Goal: Transaction & Acquisition: Obtain resource

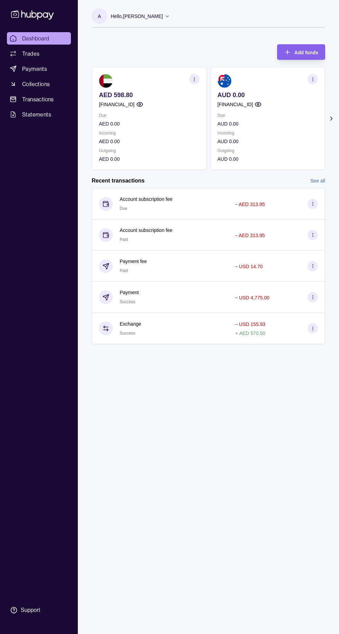
click at [312, 203] on circle at bounding box center [312, 203] width 0 height 0
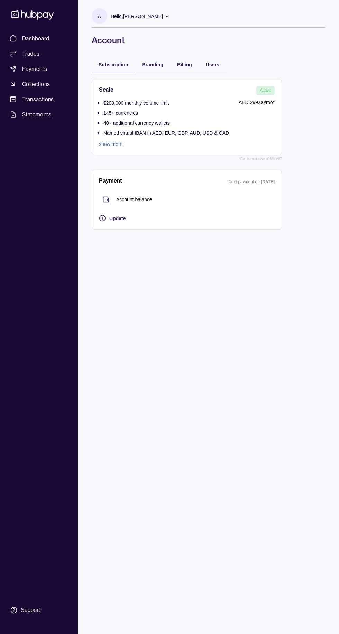
click at [54, 38] on link "Dashboard" at bounding box center [39, 38] width 64 height 12
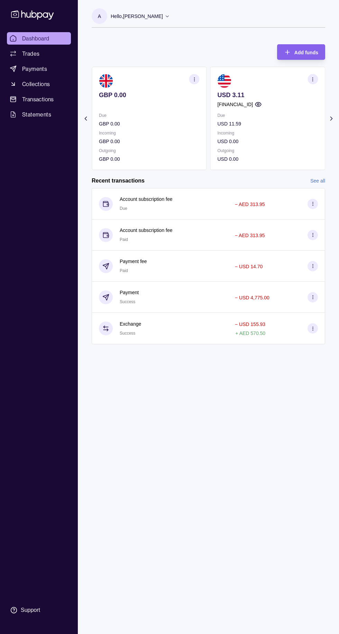
click at [267, 131] on p "Incoming" at bounding box center [267, 133] width 101 height 8
click at [230, 116] on p "Due" at bounding box center [267, 116] width 101 height 8
click at [280, 124] on p "USD 11.59" at bounding box center [267, 124] width 101 height 8
click at [268, 130] on p "Incoming" at bounding box center [267, 133] width 101 height 8
click at [262, 122] on p "USD 11.59" at bounding box center [267, 124] width 101 height 8
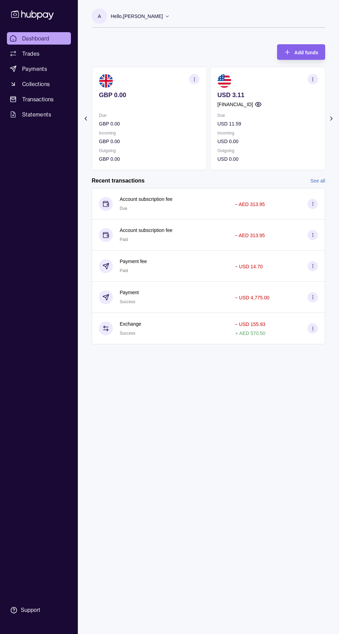
click at [260, 129] on div "Due USD 11.59 Incoming USD 0.00 Outgoing USD 0.00" at bounding box center [267, 137] width 101 height 51
click at [269, 126] on p "USD 11.59" at bounding box center [267, 124] width 101 height 8
click at [261, 124] on p "USD 11.59" at bounding box center [267, 124] width 101 height 8
click at [312, 79] on circle "button" at bounding box center [312, 79] width 0 height 0
click at [265, 97] on link "View account details" at bounding box center [251, 97] width 44 height 8
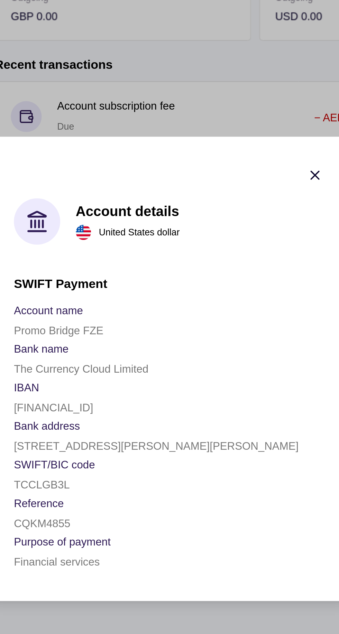
click at [195, 186] on div at bounding box center [169, 317] width 339 height 634
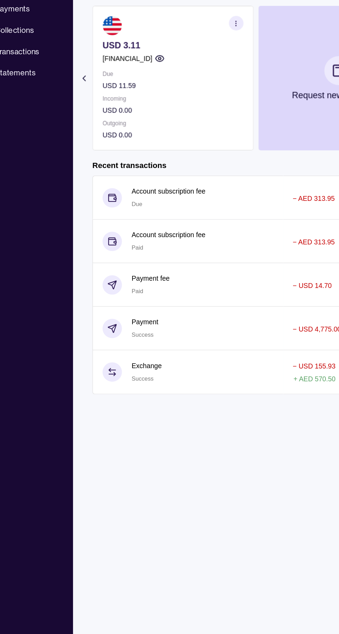
click at [115, 119] on div "Due USD 11.59" at bounding box center [149, 120] width 101 height 16
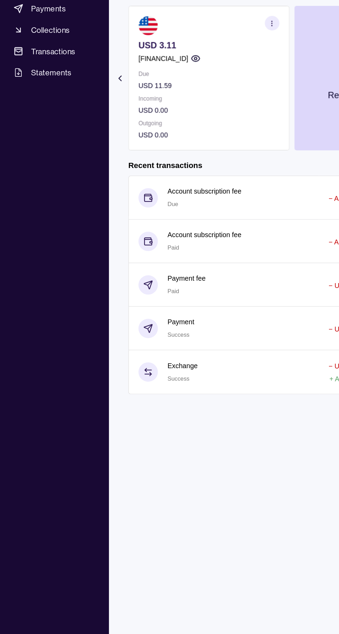
click at [55, 98] on link "Transactions" at bounding box center [39, 99] width 64 height 12
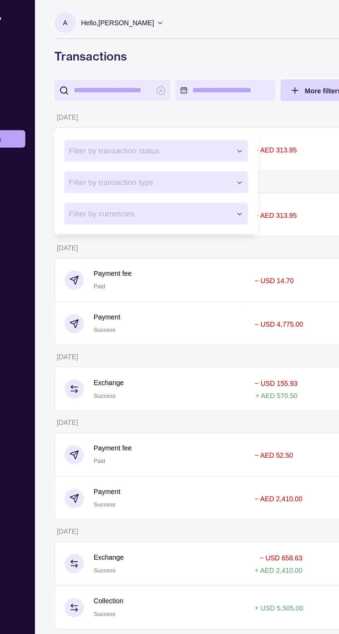
click at [250, 24] on html "Dashboard Trades Payments Collections Transactions Statements Support A Hello, …" at bounding box center [169, 333] width 339 height 666
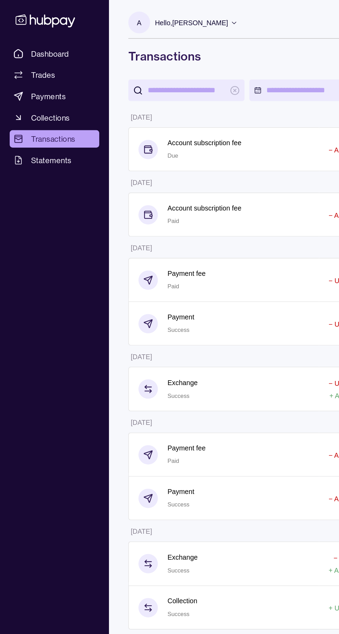
click at [59, 84] on link "Collections" at bounding box center [39, 84] width 64 height 12
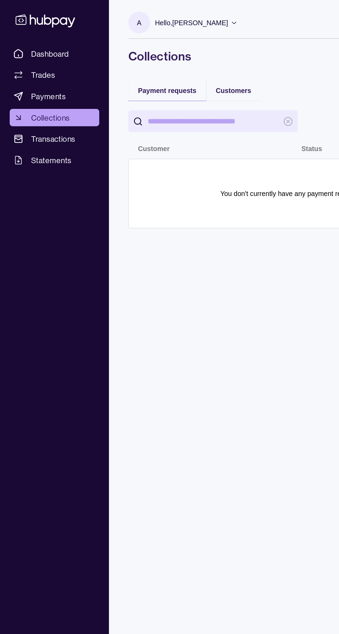
click at [50, 42] on link "Dashboard" at bounding box center [39, 38] width 64 height 12
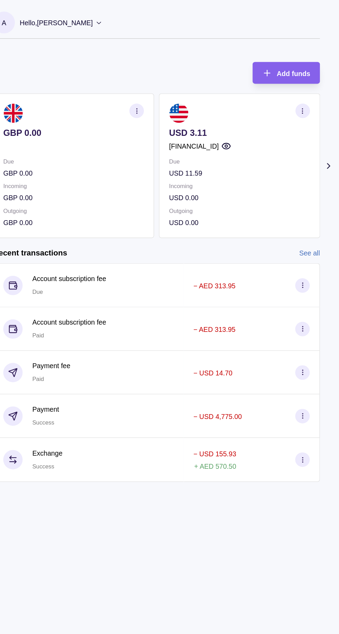
click at [312, 80] on circle "button" at bounding box center [312, 80] width 0 height 0
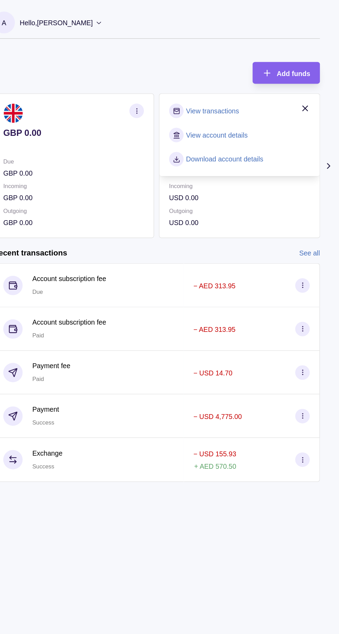
click at [262, 78] on link "View transactions" at bounding box center [248, 79] width 38 height 8
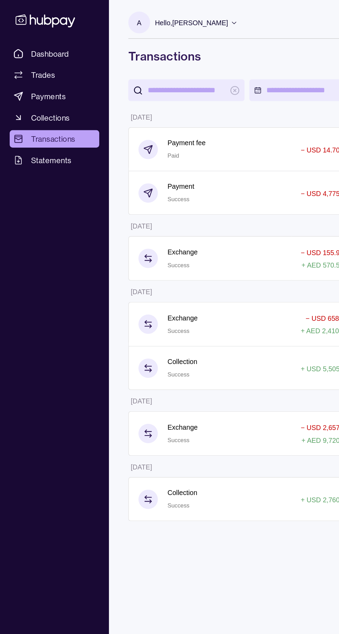
click at [51, 35] on link "Dashboard" at bounding box center [39, 38] width 64 height 12
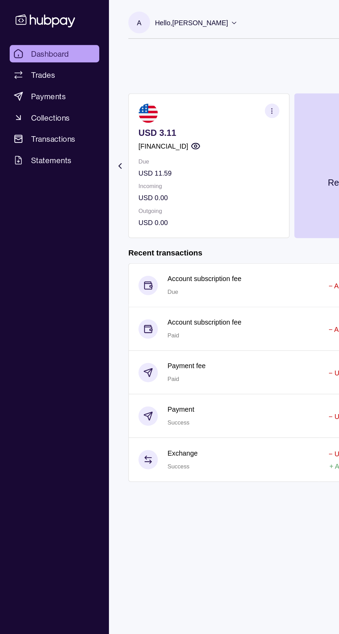
click at [117, 131] on p "Incoming" at bounding box center [149, 133] width 101 height 8
click at [112, 124] on p "USD 11.59" at bounding box center [149, 124] width 101 height 8
click at [115, 124] on p "USD 11.59" at bounding box center [149, 124] width 101 height 8
click at [23, 53] on span "Trades" at bounding box center [30, 53] width 17 height 8
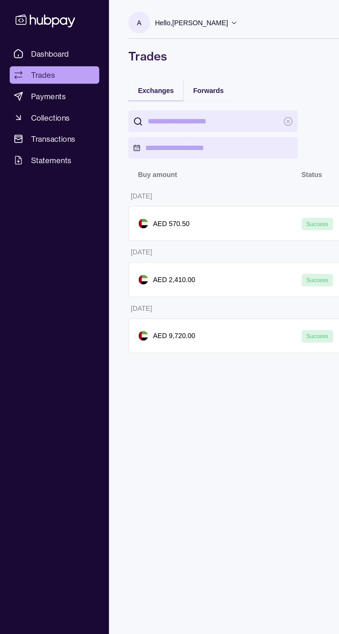
click at [27, 70] on span "Payments" at bounding box center [34, 69] width 25 height 8
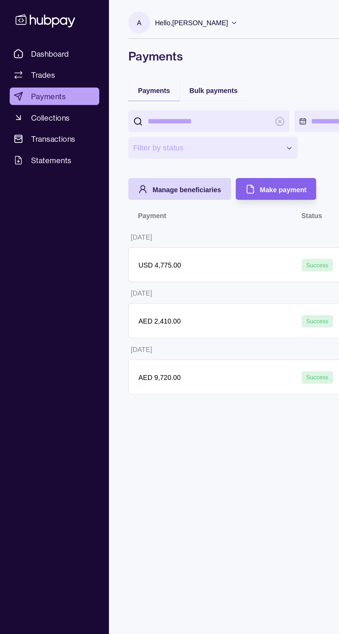
click at [150, 67] on span "Bulk payments" at bounding box center [152, 65] width 35 height 6
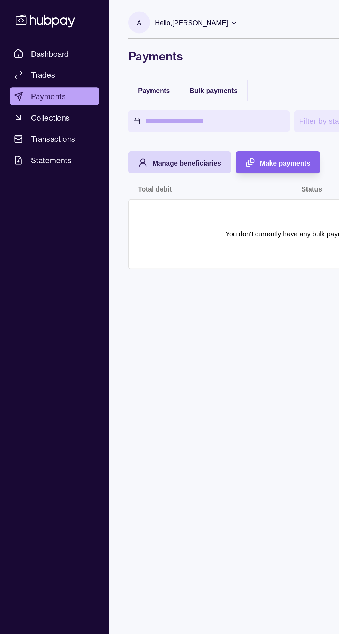
click at [109, 64] on span "Payments" at bounding box center [109, 65] width 23 height 6
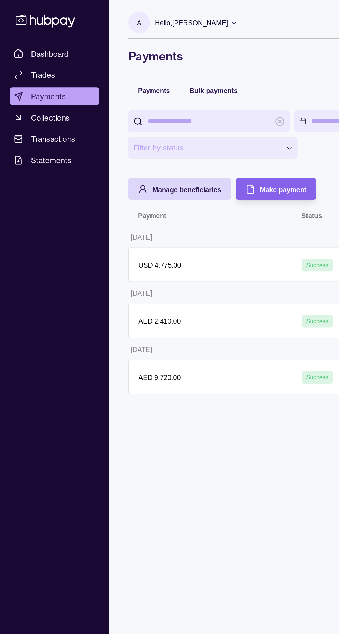
click at [30, 96] on span "Transactions" at bounding box center [38, 99] width 32 height 8
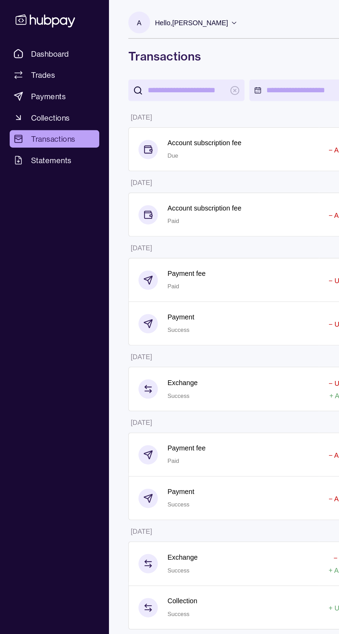
click at [29, 40] on span "Dashboard" at bounding box center [35, 38] width 27 height 8
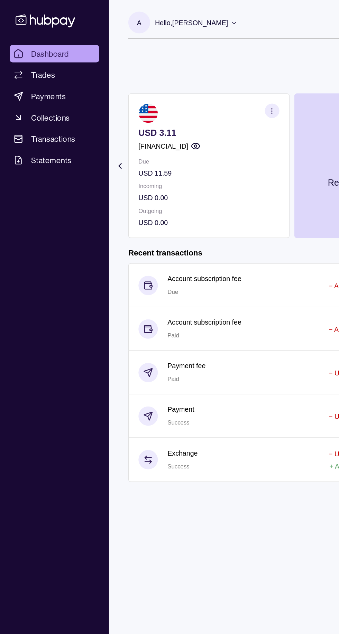
click at [15, 52] on icon at bounding box center [13, 52] width 5 height 0
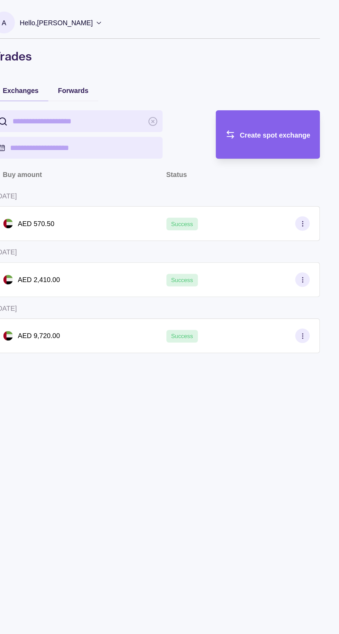
click at [282, 103] on div "Create spot exchange" at bounding box center [282, 96] width 71 height 35
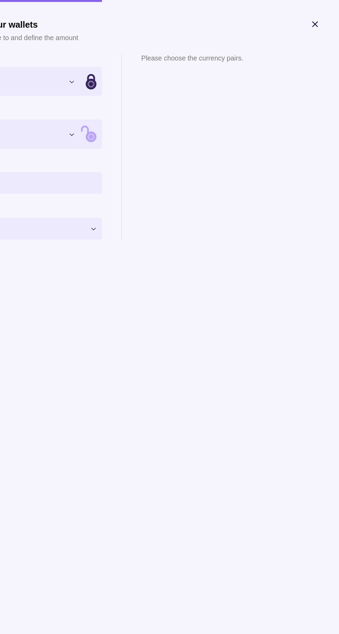
click at [205, 451] on section "Convert money between your wallets Select the wallet you want to exchange to an…" at bounding box center [169, 304] width 311 height 580
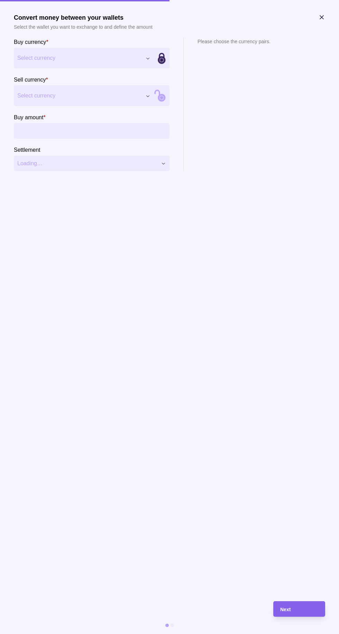
click at [152, 60] on button "Select currency" at bounding box center [84, 58] width 140 height 21
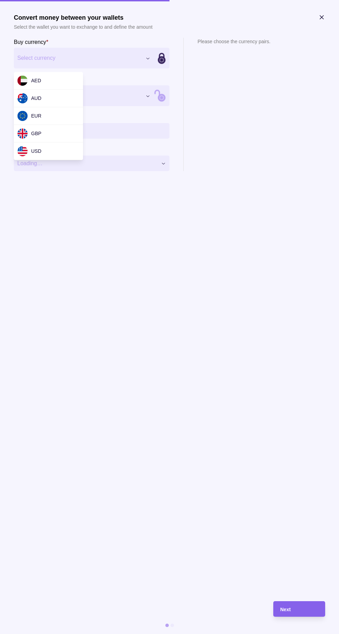
click at [60, 72] on div "AED" at bounding box center [48, 81] width 69 height 18
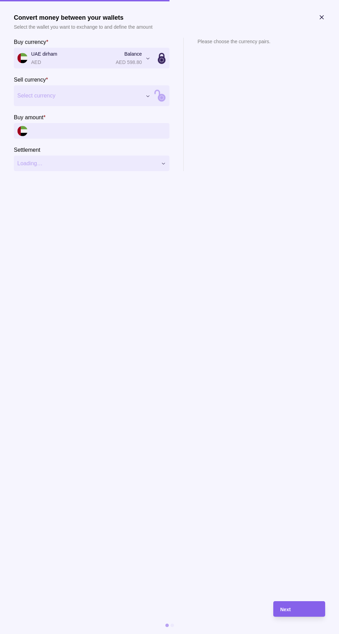
click at [148, 96] on icon "button" at bounding box center [147, 95] width 5 height 5
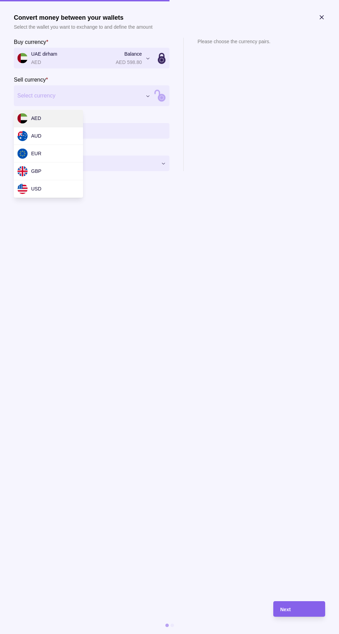
click at [63, 190] on div "USD" at bounding box center [48, 189] width 69 height 18
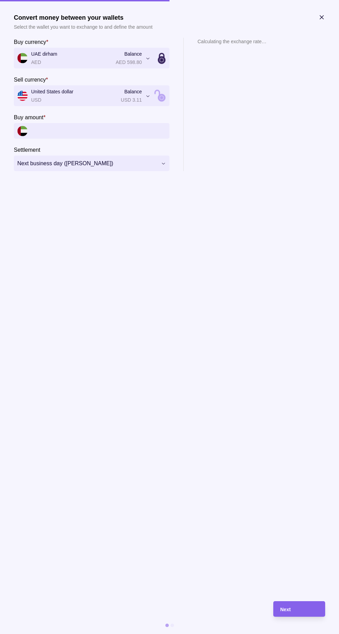
click at [137, 132] on input "Buy amount *" at bounding box center [98, 131] width 135 height 16
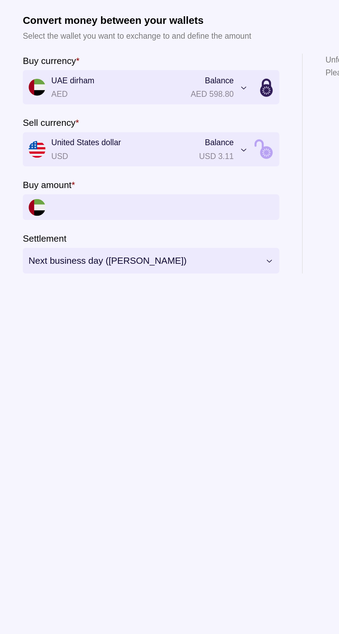
click at [81, 131] on input "Buy amount *" at bounding box center [98, 131] width 135 height 16
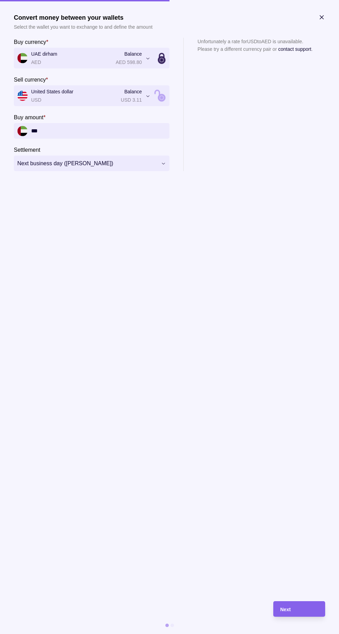
type input "***"
click at [322, 16] on icon "button" at bounding box center [321, 17] width 3 height 3
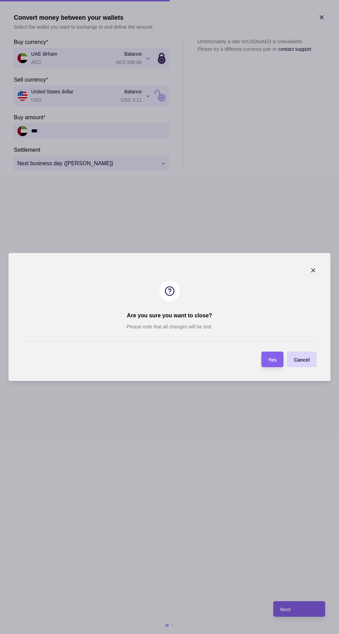
click at [273, 359] on span "Yes" at bounding box center [272, 360] width 8 height 6
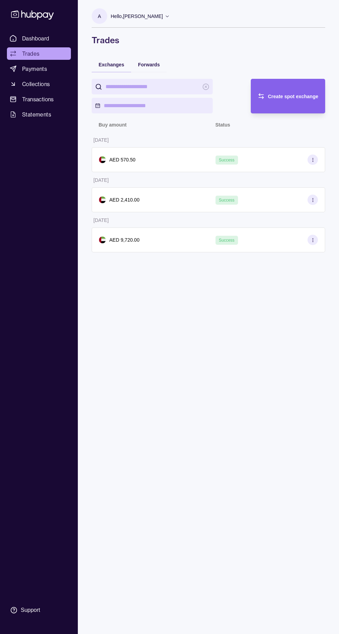
click at [322, 154] on div "Success" at bounding box center [266, 159] width 117 height 25
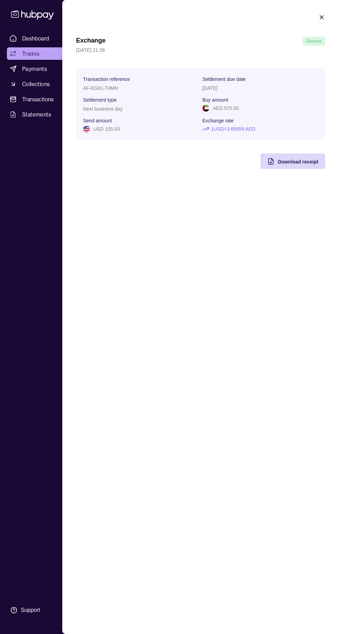
click at [324, 18] on icon "button" at bounding box center [321, 17] width 7 height 7
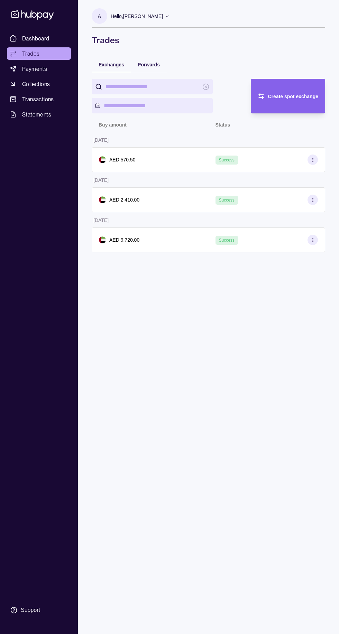
click at [312, 200] on circle at bounding box center [312, 199] width 0 height 0
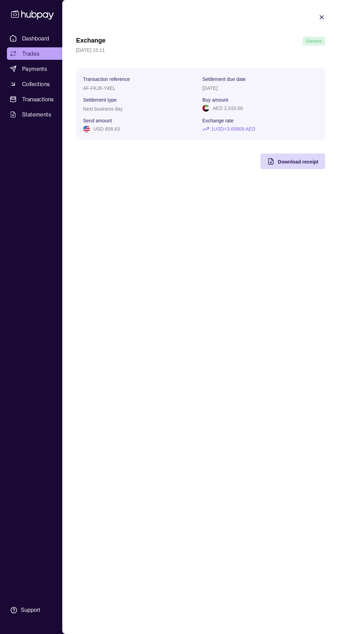
click at [321, 17] on icon "button" at bounding box center [321, 17] width 3 height 3
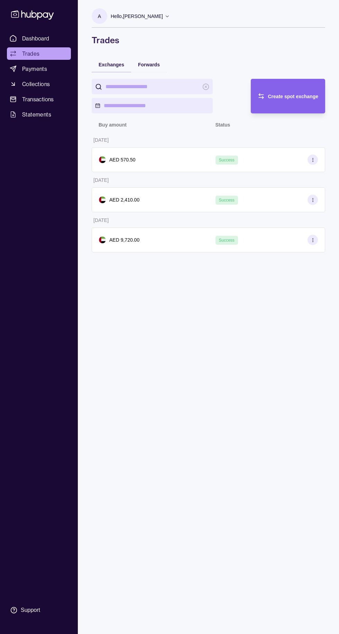
click at [312, 240] on circle at bounding box center [312, 239] width 0 height 0
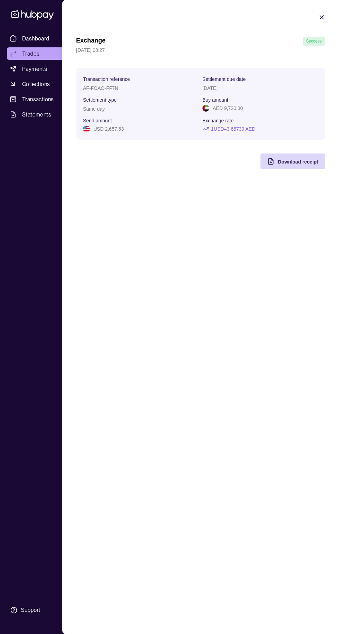
click at [323, 16] on icon "button" at bounding box center [321, 17] width 3 height 3
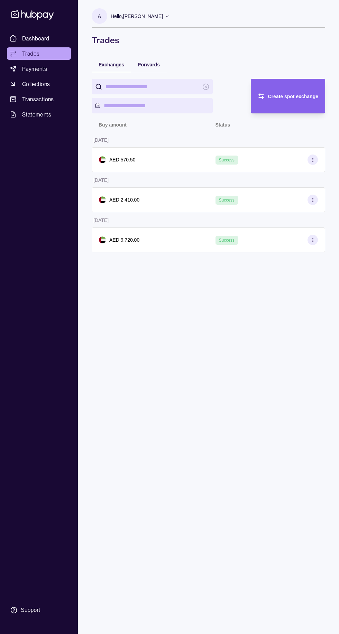
click at [37, 39] on span "Dashboard" at bounding box center [35, 38] width 27 height 8
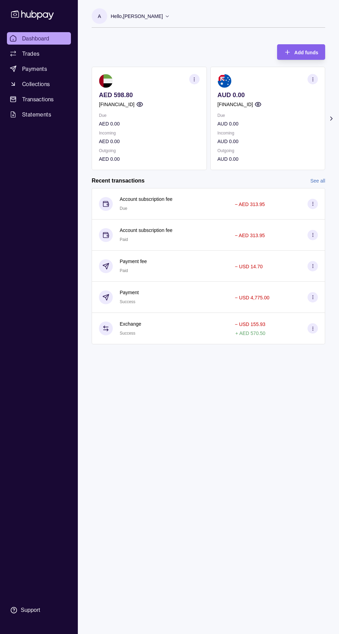
click at [163, 19] on p "Hello, Andrei-Cristian Vatuiu" at bounding box center [137, 16] width 52 height 8
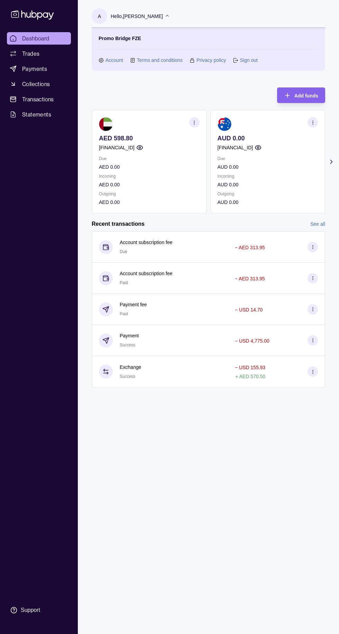
click at [170, 15] on icon at bounding box center [166, 15] width 5 height 5
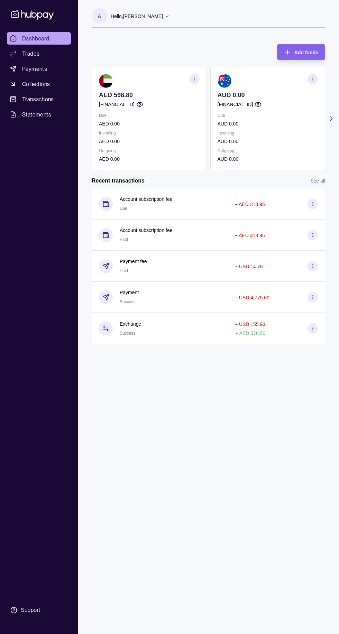
click at [41, 114] on span "Statements" at bounding box center [36, 114] width 29 height 8
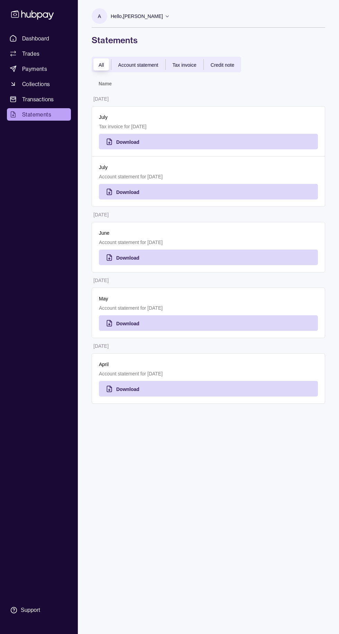
click at [129, 192] on span "Download" at bounding box center [127, 192] width 23 height 6
click at [124, 141] on span "Download" at bounding box center [127, 142] width 23 height 6
